Goal: Task Accomplishment & Management: Manage account settings

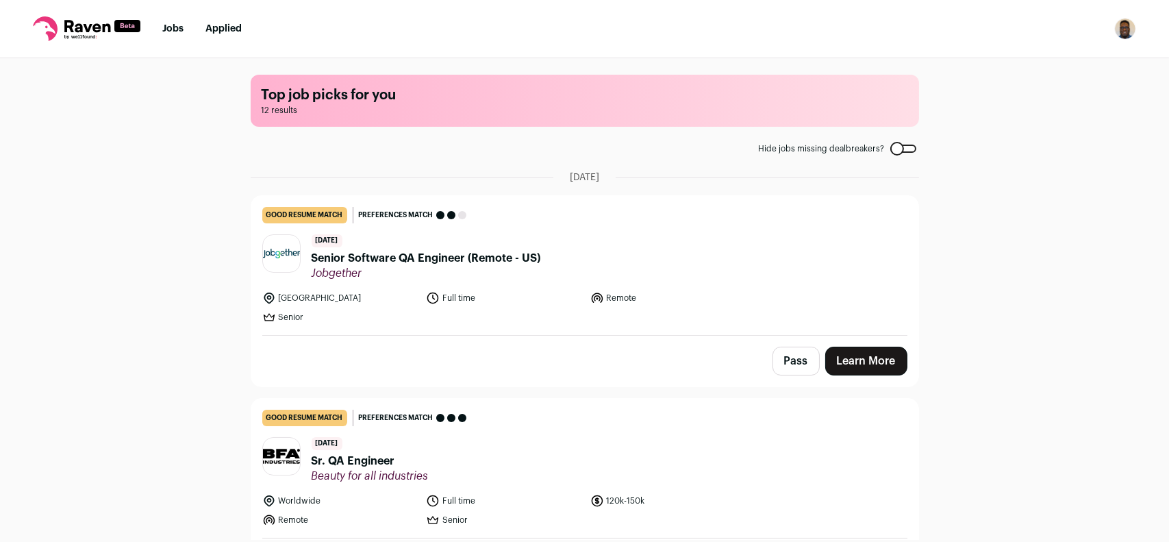
click at [167, 29] on link "Jobs" at bounding box center [172, 29] width 21 height 10
click at [177, 32] on link "Jobs" at bounding box center [172, 29] width 21 height 10
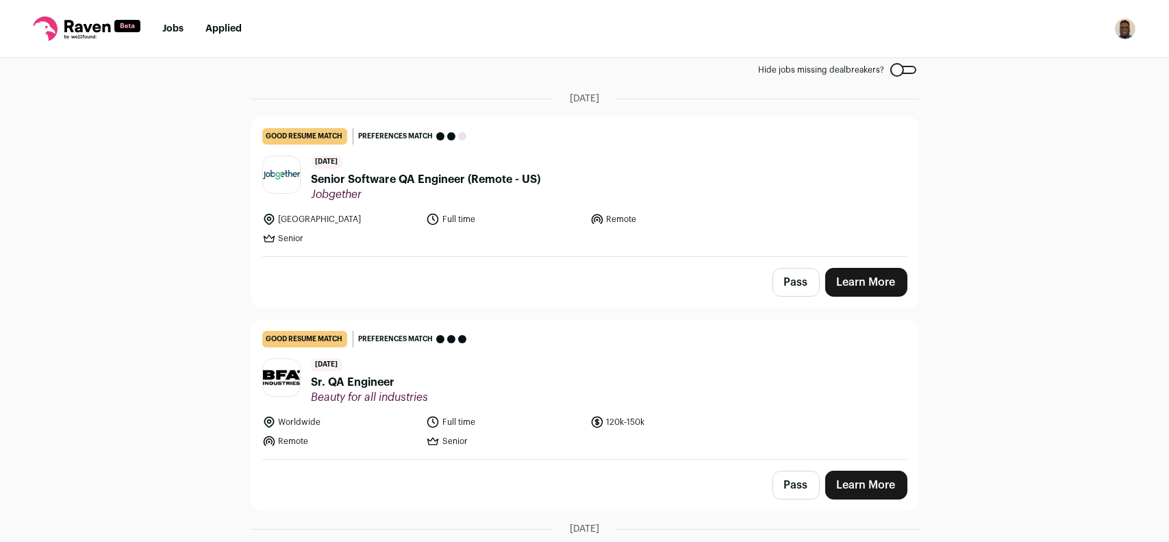
scroll to position [69, 0]
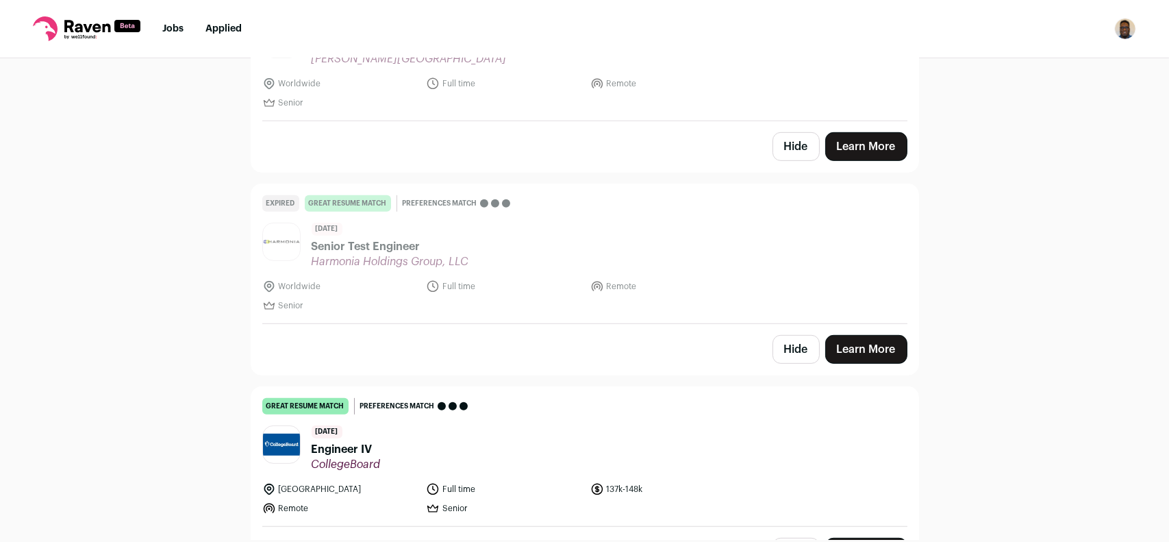
scroll to position [1644, 0]
click at [776, 346] on button "Hide" at bounding box center [796, 350] width 47 height 29
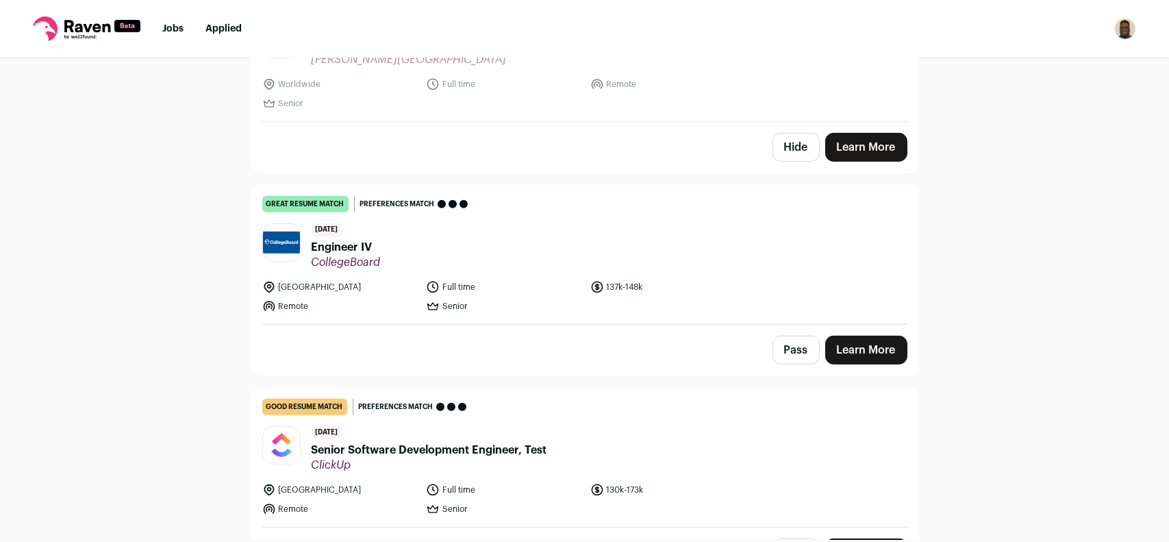
scroll to position [1507, 0]
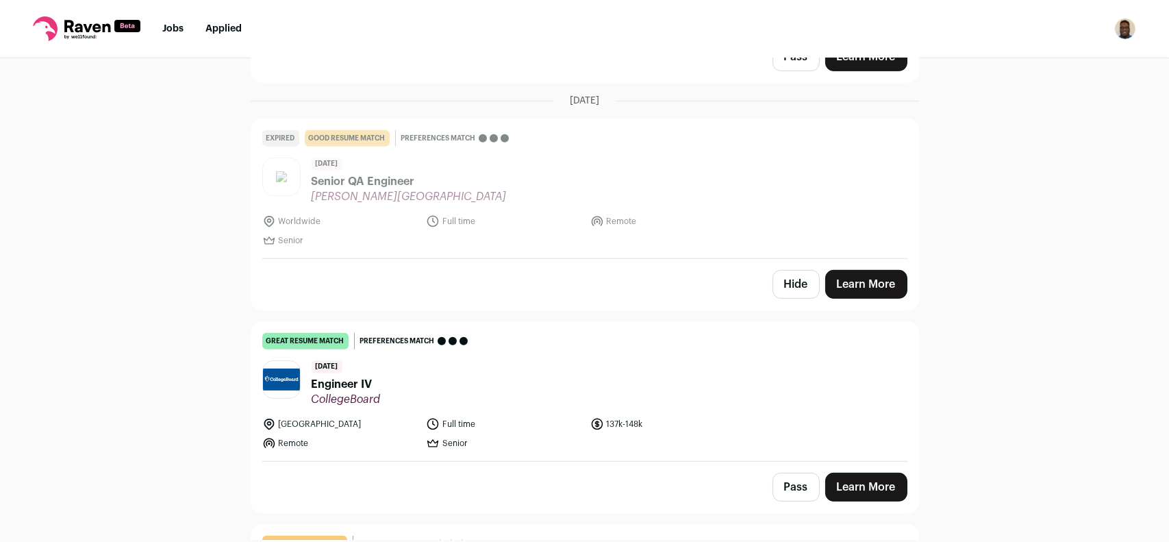
click at [799, 282] on button "Hide" at bounding box center [796, 284] width 47 height 29
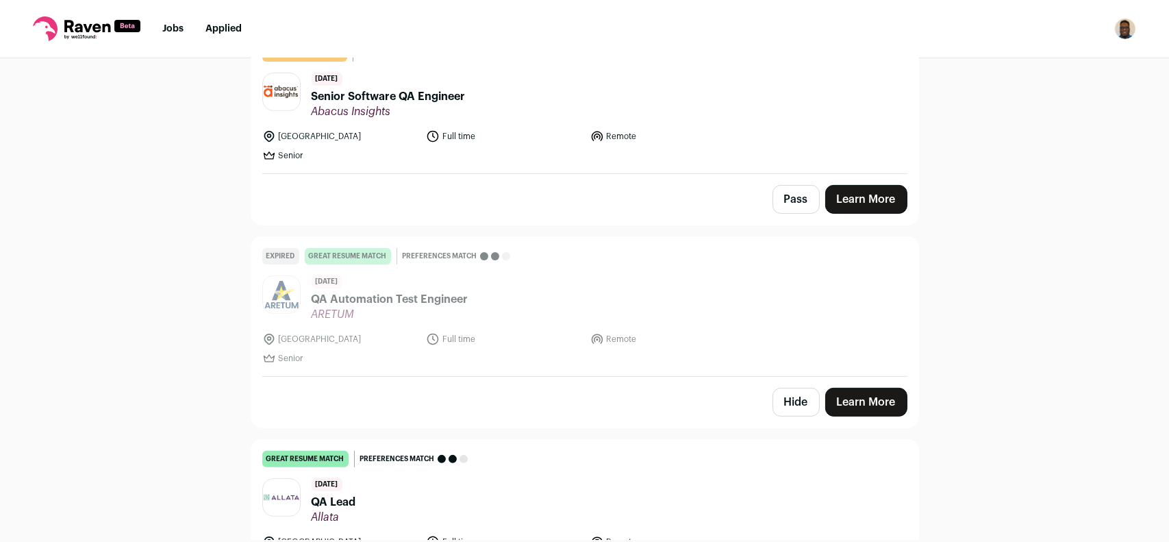
scroll to position [1028, 0]
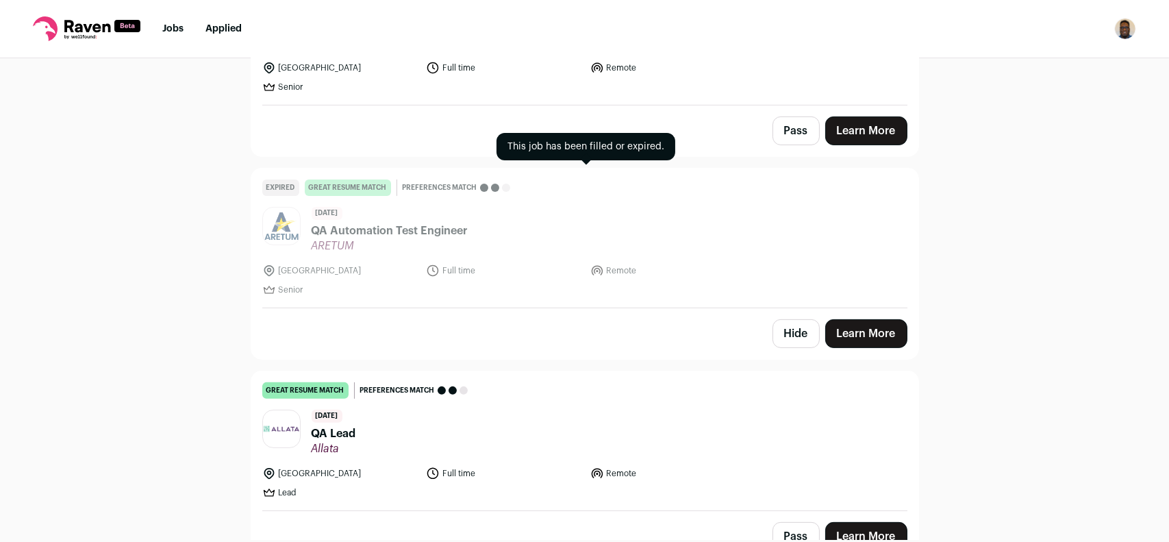
click at [445, 239] on span "ARETUM" at bounding box center [390, 246] width 157 height 14
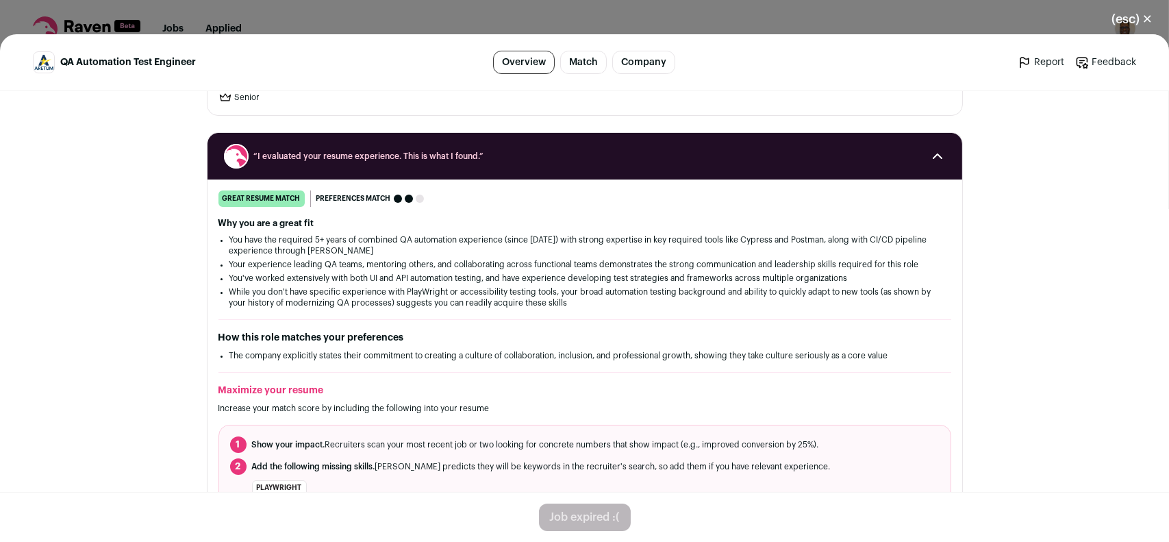
scroll to position [137, 0]
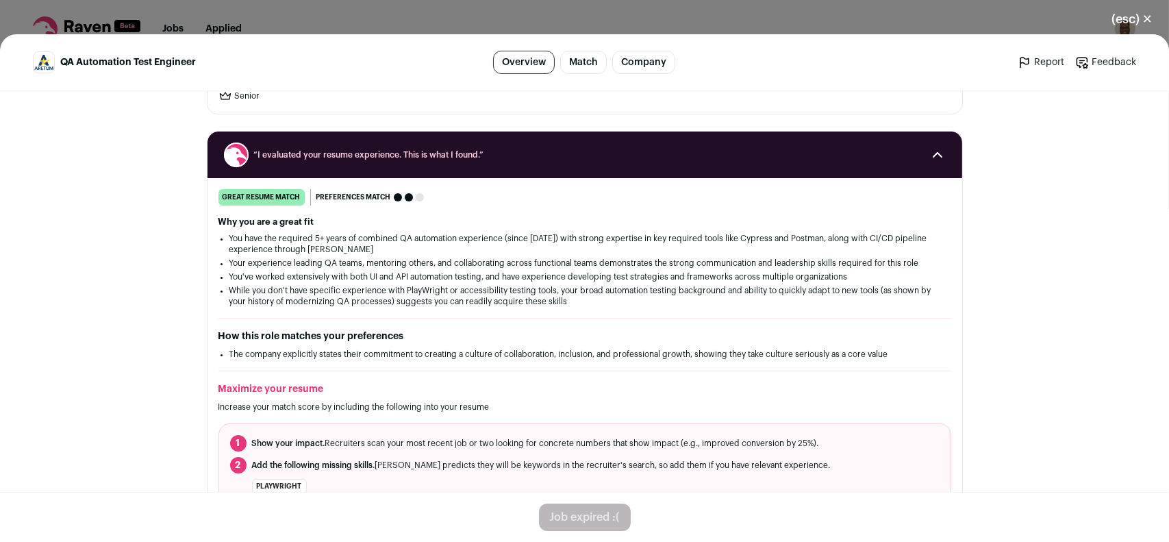
click at [1128, 16] on button "(esc) ✕" at bounding box center [1132, 19] width 74 height 30
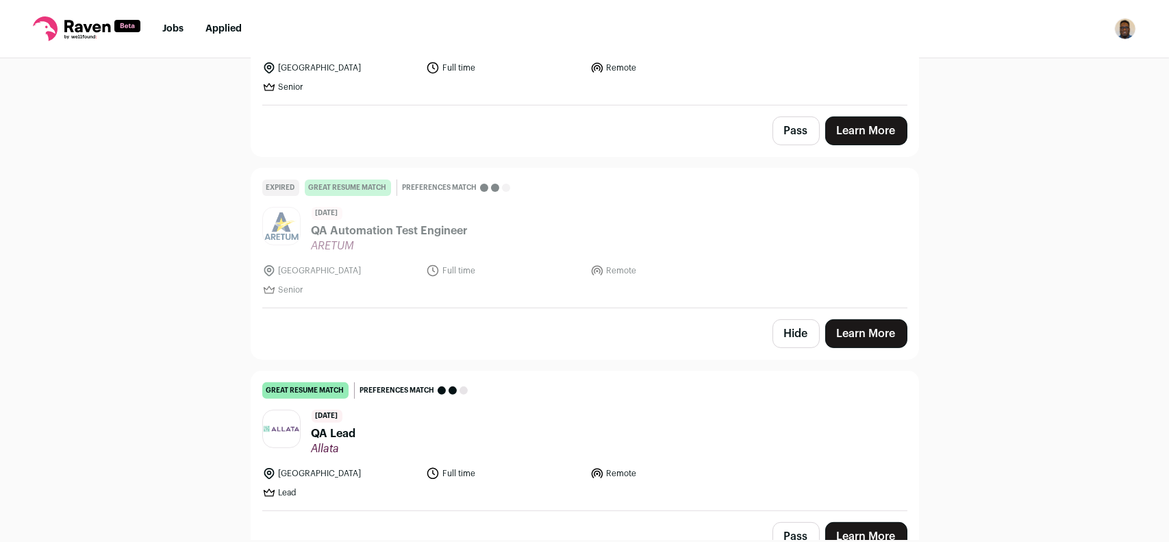
click at [784, 339] on button "Hide" at bounding box center [796, 333] width 47 height 29
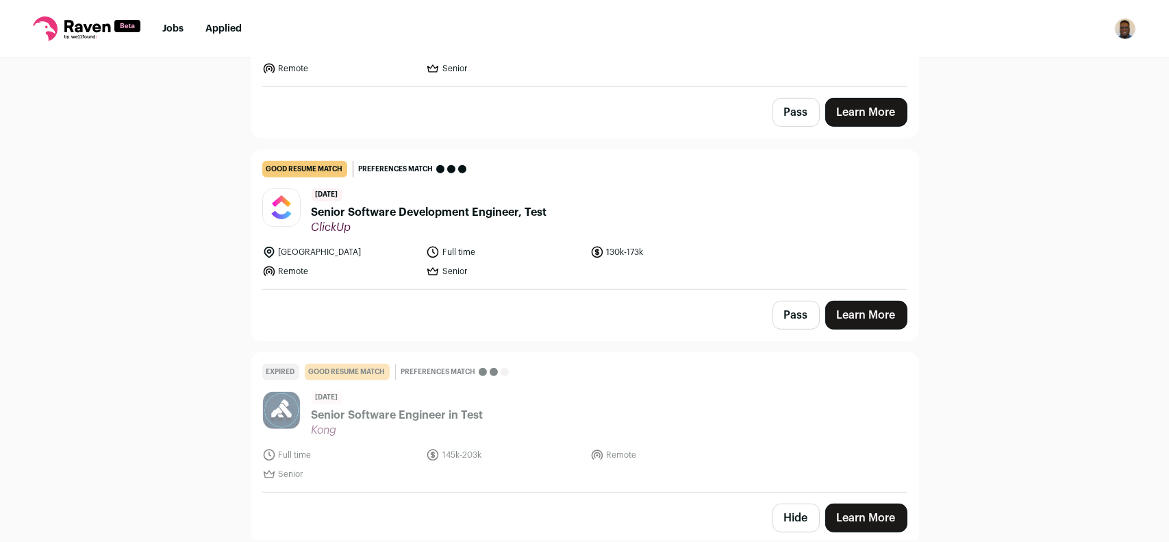
scroll to position [1477, 0]
click at [797, 523] on button "Hide" at bounding box center [796, 517] width 47 height 29
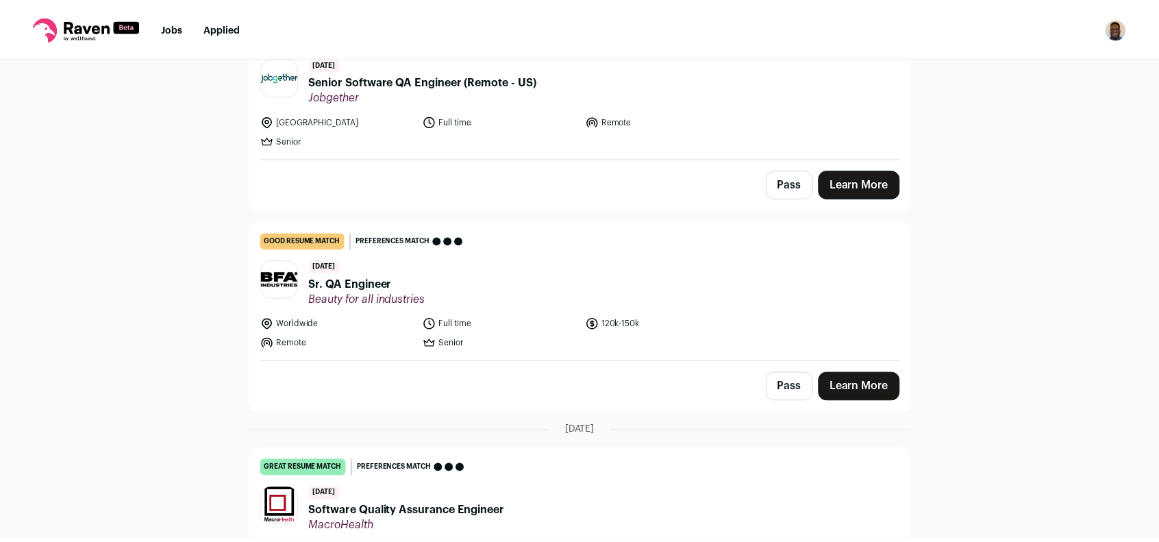
scroll to position [0, 0]
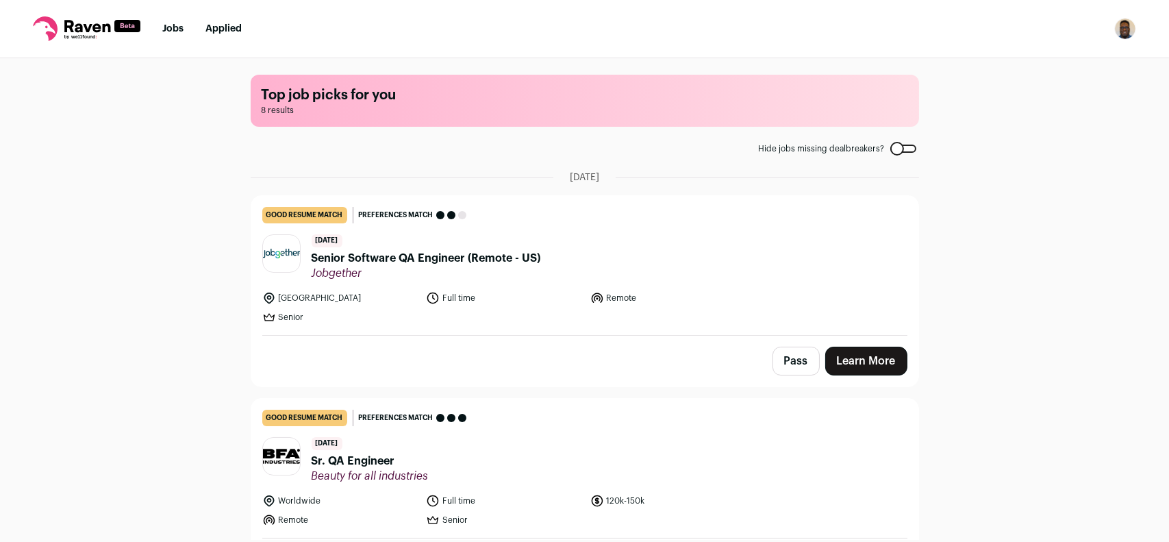
click at [1132, 34] on img "Open dropdown" at bounding box center [1126, 29] width 22 height 22
click at [1053, 55] on link "Settings" at bounding box center [1059, 63] width 151 height 33
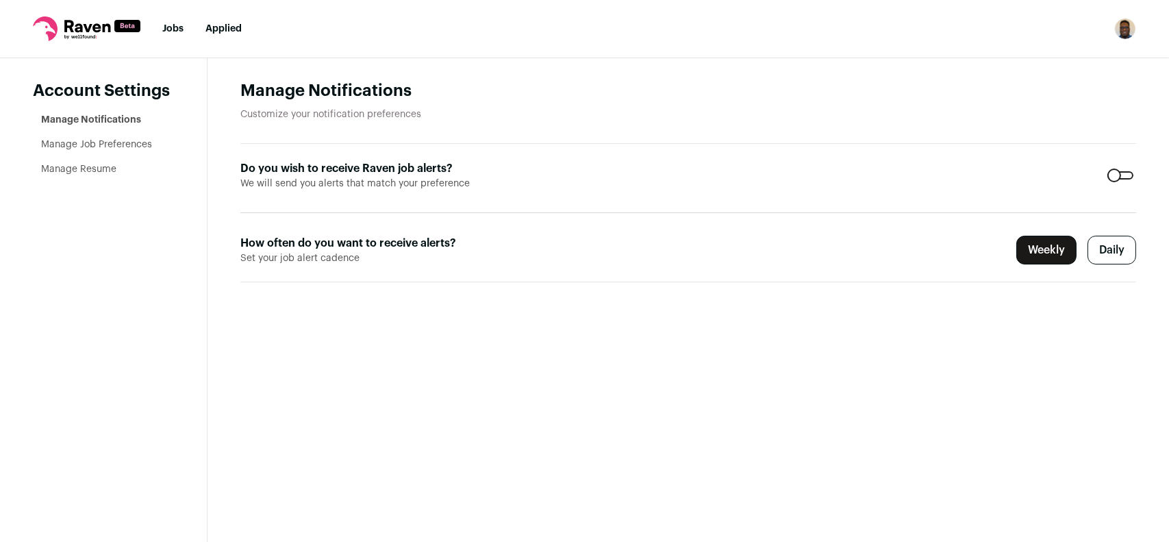
click at [380, 96] on h1 "Manage Notifications" at bounding box center [688, 91] width 896 height 22
click at [375, 113] on p "Customize your notification preferences" at bounding box center [688, 115] width 896 height 14
click at [1129, 250] on label "Daily" at bounding box center [1112, 250] width 49 height 29
click at [95, 142] on link "Manage Job Preferences" at bounding box center [96, 145] width 111 height 10
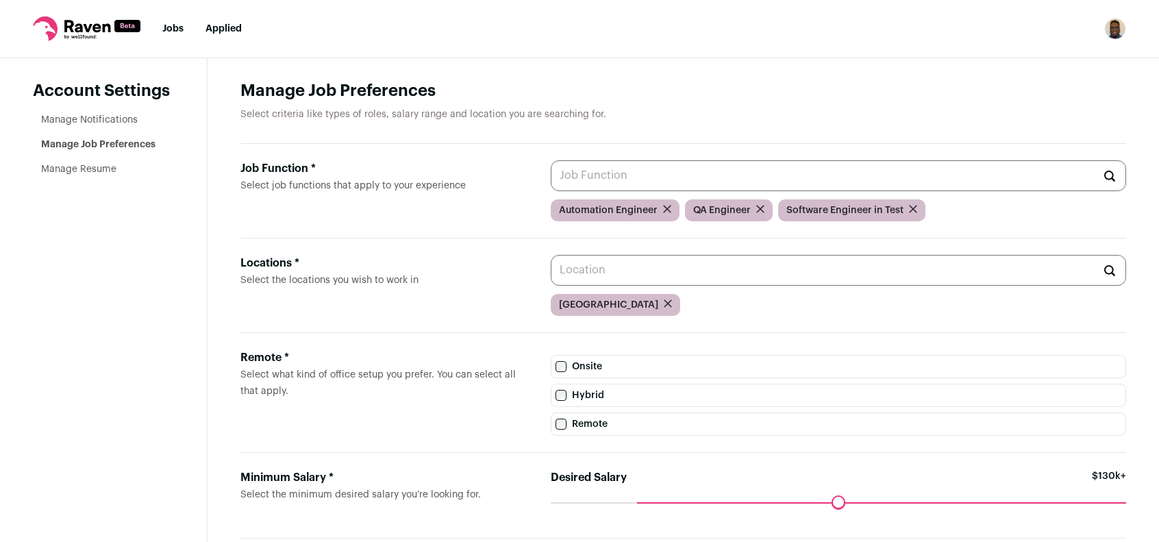
click at [686, 183] on input "Job Function * Select job functions that apply to your experience" at bounding box center [838, 175] width 575 height 31
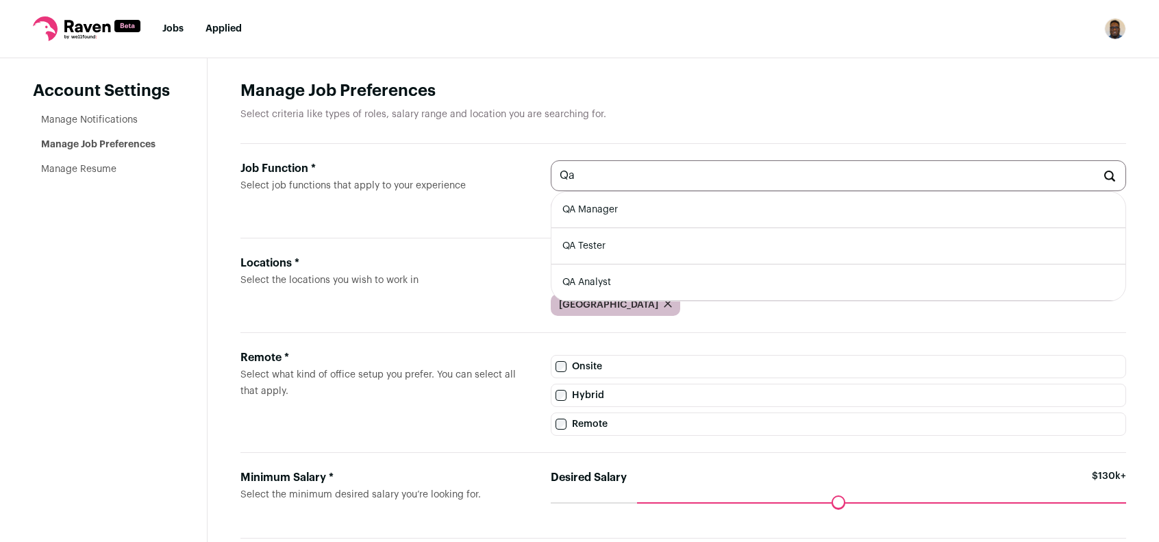
click at [634, 251] on li "QA Tester" at bounding box center [838, 246] width 574 height 36
type input "QA Tester"
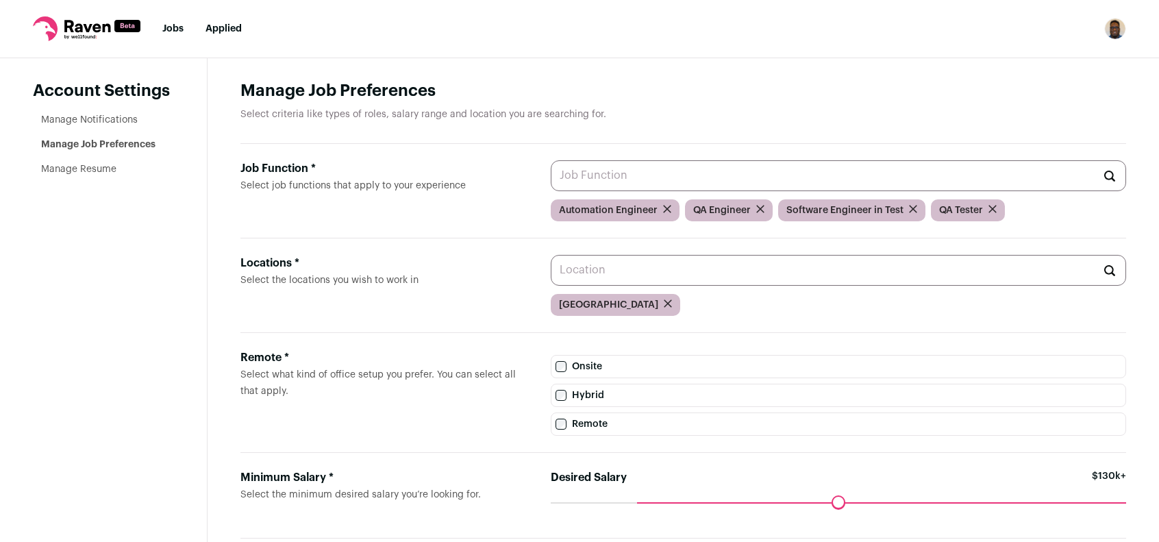
click at [665, 177] on input "Job Function * Select job functions that apply to your experience" at bounding box center [838, 175] width 575 height 31
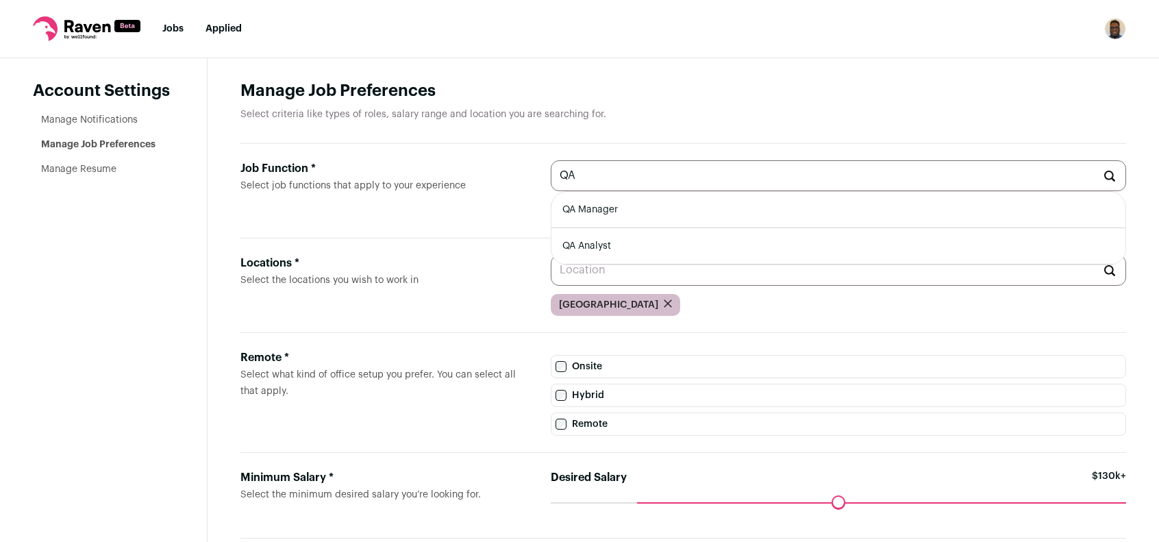
click at [609, 239] on li "QA Analyst" at bounding box center [838, 246] width 574 height 36
type input "QA Analyst"
type input "Q"
type input "A"
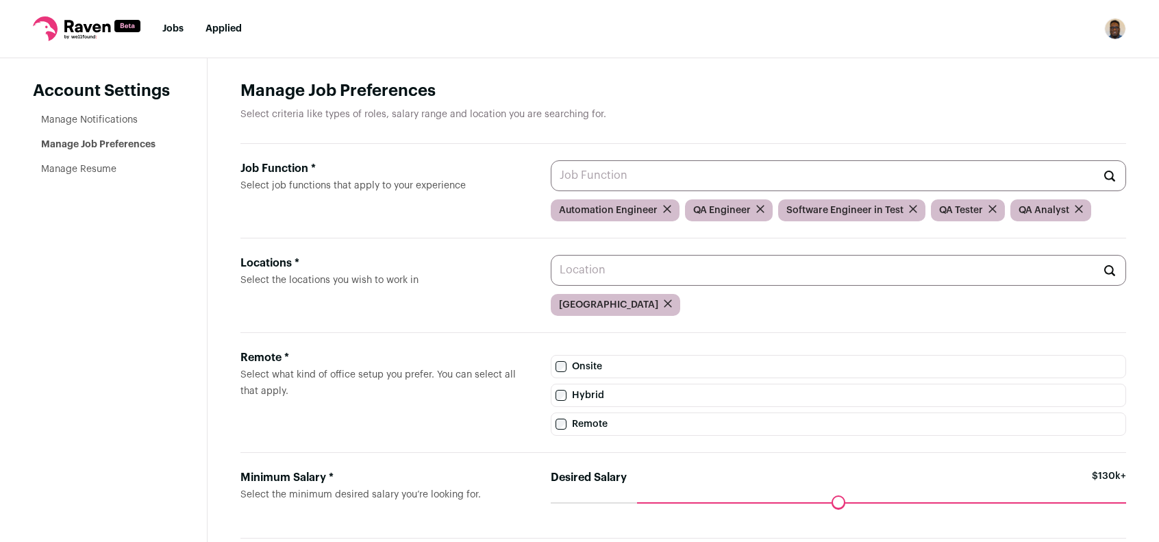
click at [83, 170] on link "Manage Resume" at bounding box center [78, 169] width 75 height 10
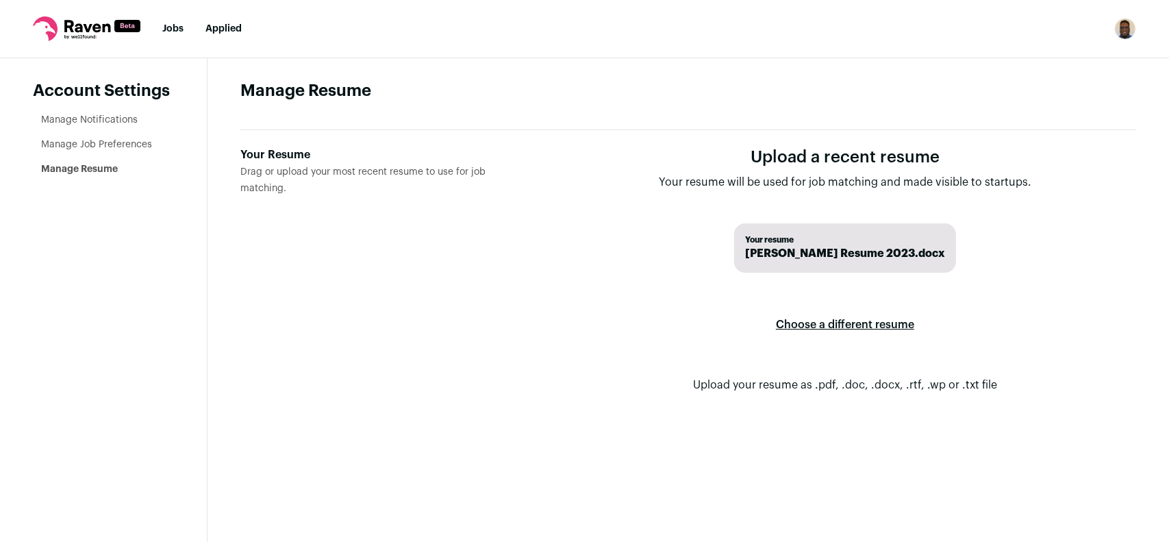
click at [855, 330] on label "Choose a different resume" at bounding box center [845, 325] width 138 height 38
click at [0, 0] on input "Your Resume Drag or upload your most recent resume to use for job matching." at bounding box center [0, 0] width 0 height 0
click at [175, 29] on link "Jobs" at bounding box center [172, 29] width 21 height 10
